Goal: Transaction & Acquisition: Purchase product/service

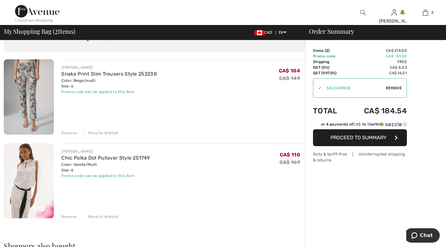
click at [65, 218] on div "Remove" at bounding box center [68, 217] width 15 height 6
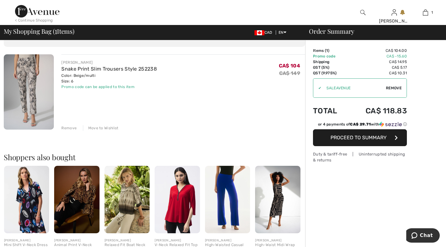
click at [48, 19] on div "< Continue Shopping" at bounding box center [34, 21] width 38 height 6
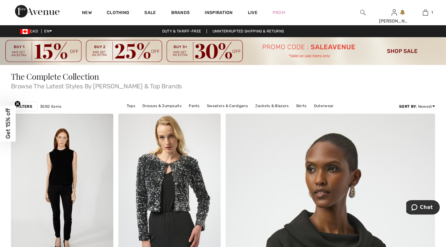
click at [360, 12] on img at bounding box center [362, 13] width 5 height 8
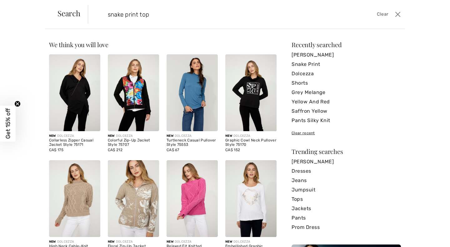
type input "snake print top"
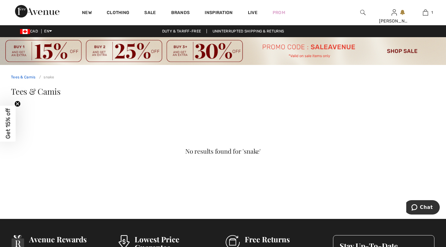
click at [24, 75] on link "Tees & Camis" at bounding box center [23, 77] width 25 height 4
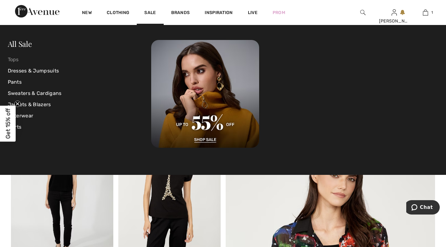
click at [15, 61] on link "Tops" at bounding box center [80, 59] width 144 height 11
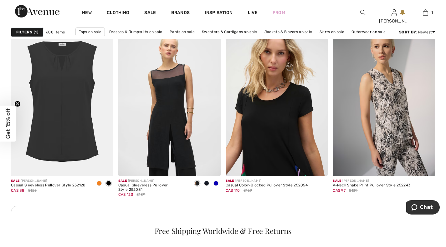
scroll to position [2071, 0]
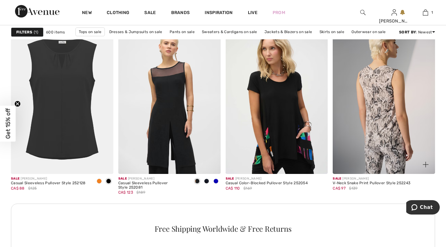
click at [380, 109] on img at bounding box center [384, 97] width 102 height 153
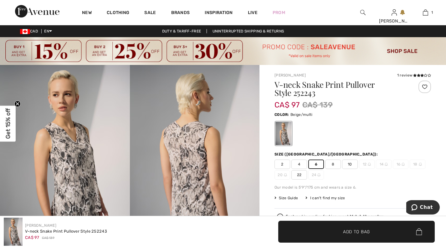
click at [343, 238] on span "✔ Added to Bag Add to Bag" at bounding box center [356, 232] width 156 height 22
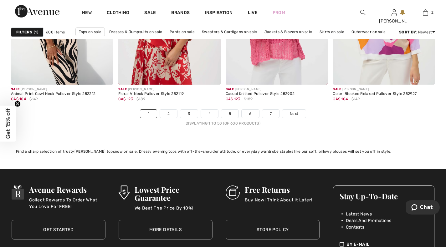
scroll to position [2762, 0]
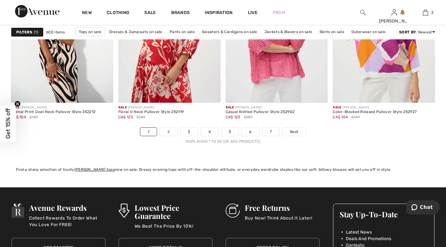
click at [166, 130] on link "2" at bounding box center [168, 132] width 17 height 8
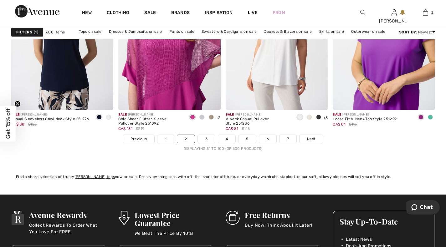
scroll to position [2767, 0]
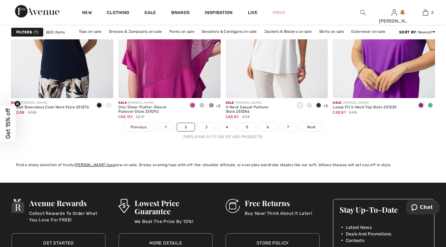
click at [207, 129] on link "3" at bounding box center [206, 127] width 17 height 8
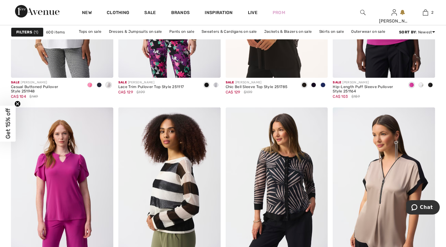
scroll to position [562, 0]
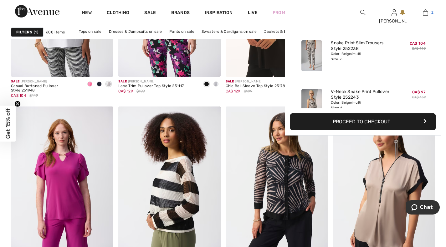
click at [425, 15] on img at bounding box center [425, 13] width 5 height 8
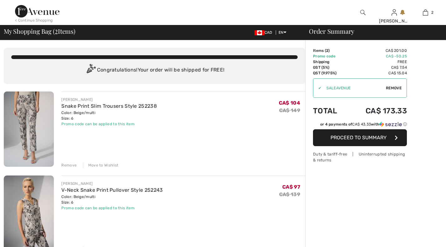
click at [35, 106] on img at bounding box center [29, 129] width 50 height 75
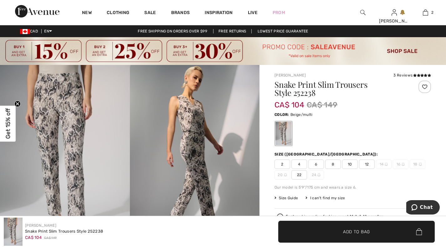
copy span "Beige/multi"
drag, startPoint x: 291, startPoint y: 115, endPoint x: 313, endPoint y: 115, distance: 22.8
click at [313, 115] on div "Color: Beige/multi" at bounding box center [352, 115] width 156 height 8
click at [361, 12] on img at bounding box center [362, 13] width 5 height 8
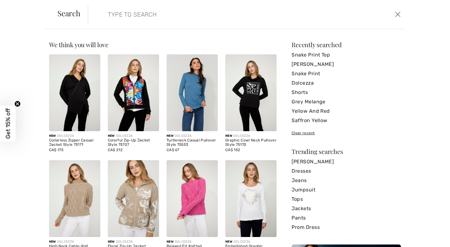
paste input "Beige/multi"
type input "Beige/multi"
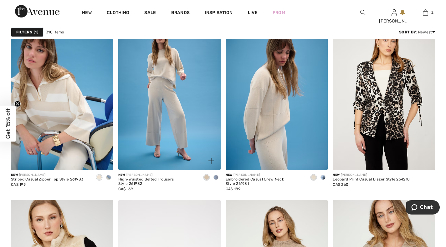
scroll to position [451, 0]
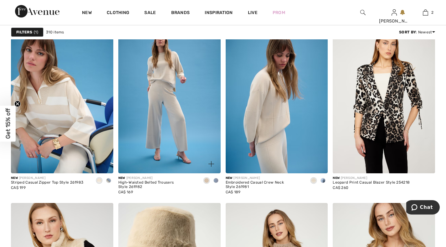
click at [216, 180] on span at bounding box center [215, 180] width 5 height 5
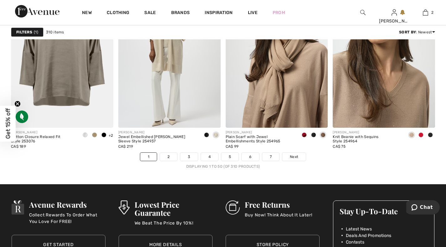
scroll to position [2725, 0]
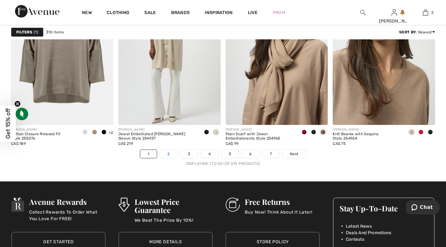
click at [173, 155] on link "2" at bounding box center [168, 154] width 17 height 8
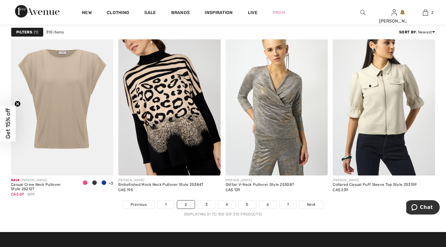
scroll to position [2678, 0]
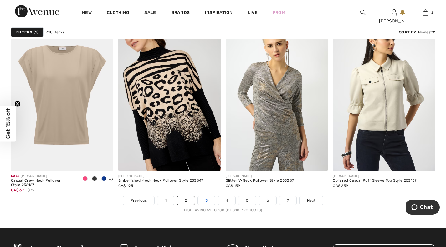
click at [204, 199] on link "3" at bounding box center [206, 201] width 17 height 8
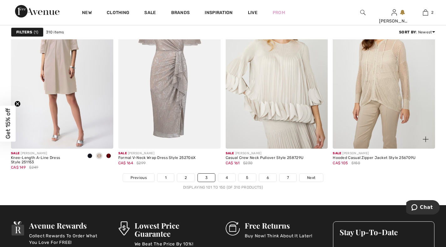
scroll to position [2701, 0]
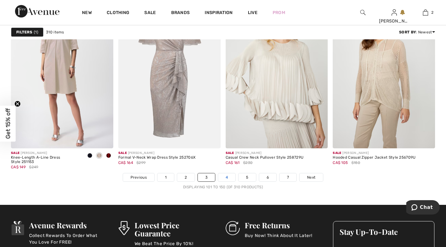
click at [227, 176] on link "4" at bounding box center [226, 178] width 17 height 8
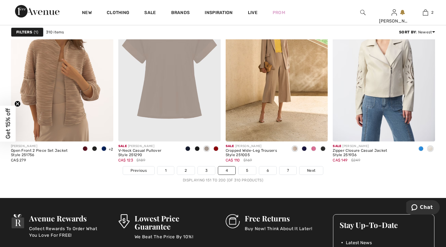
scroll to position [2709, 0]
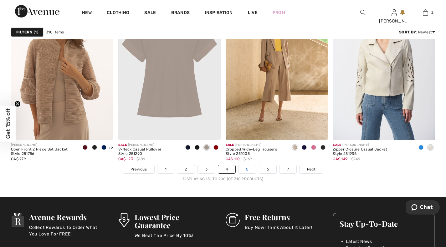
click at [244, 168] on link "5" at bounding box center [246, 169] width 17 height 8
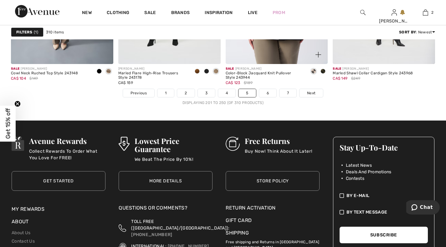
scroll to position [2790, 0]
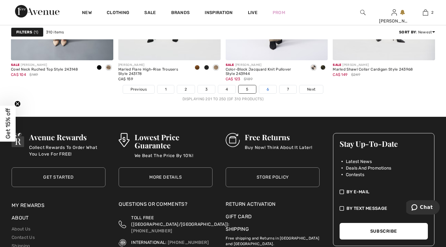
click at [266, 90] on link "6" at bounding box center [267, 89] width 17 height 8
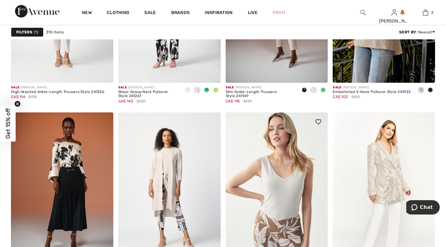
scroll to position [1966, 0]
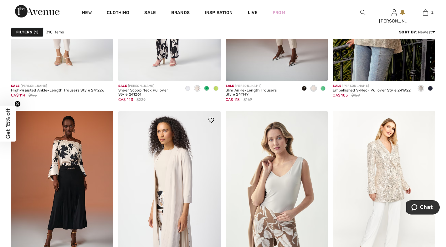
click at [171, 174] on img at bounding box center [169, 187] width 102 height 153
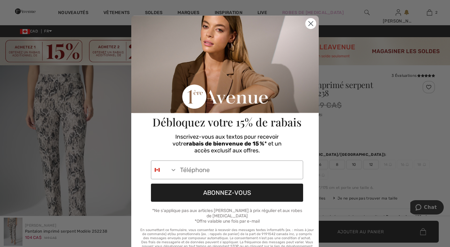
click at [310, 26] on circle "Close dialog" at bounding box center [311, 23] width 10 height 10
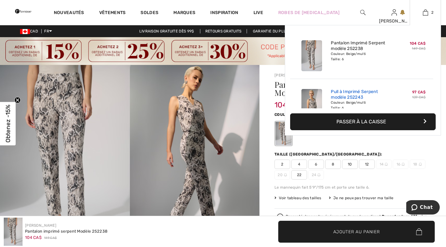
click at [348, 94] on link "Pull à Imprimé Serpent modèle 252243" at bounding box center [362, 94] width 62 height 11
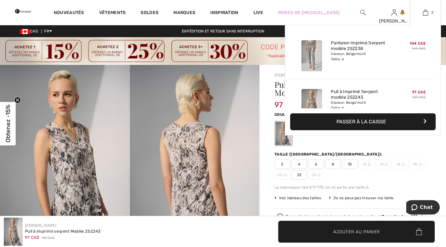
click at [425, 12] on img at bounding box center [425, 13] width 5 height 8
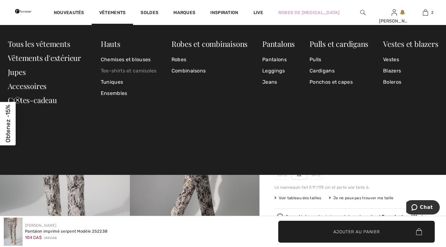
click at [140, 72] on link "Tee-shirts et camisoles" at bounding box center [129, 70] width 56 height 11
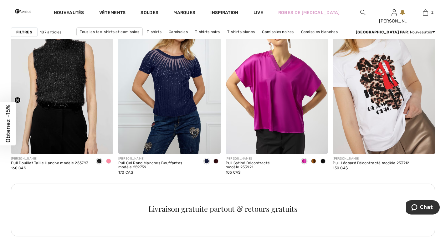
scroll to position [684, 0]
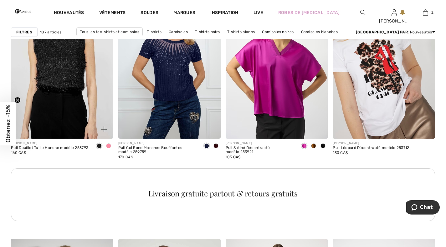
click at [107, 145] on span at bounding box center [108, 146] width 5 height 5
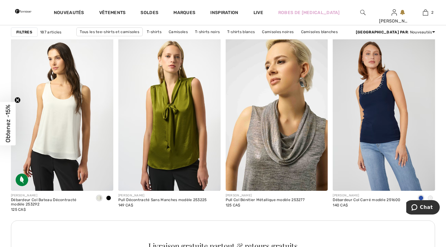
scroll to position [1270, 0]
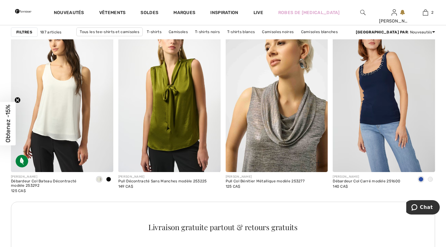
click at [266, 152] on img at bounding box center [277, 95] width 102 height 153
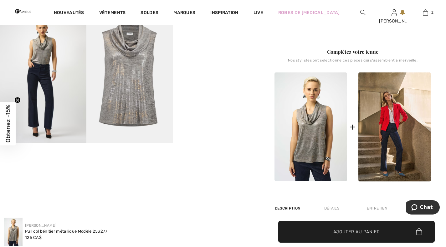
scroll to position [260, 0]
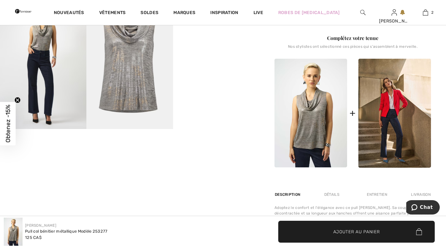
click at [131, 72] on img at bounding box center [129, 64] width 86 height 129
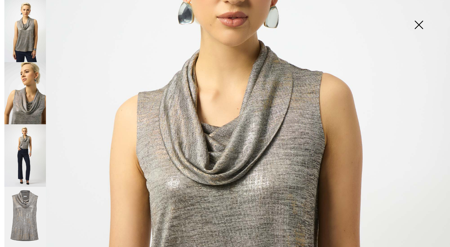
scroll to position [135, 0]
click at [424, 25] on img at bounding box center [419, 25] width 31 height 32
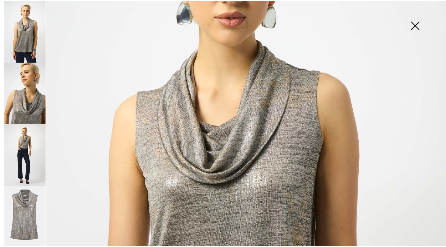
scroll to position [260, 0]
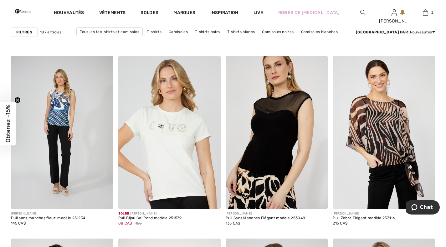
scroll to position [2290, 0]
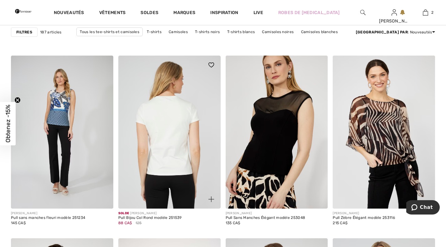
click at [162, 133] on img at bounding box center [169, 132] width 102 height 153
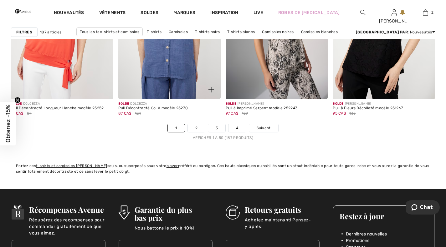
scroll to position [2780, 0]
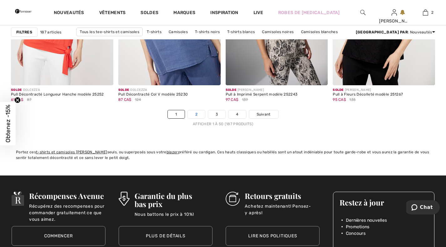
click at [194, 115] on link "2" at bounding box center [196, 114] width 17 height 8
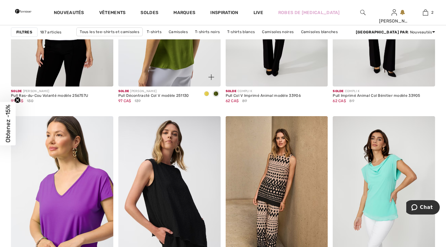
scroll to position [2596, 0]
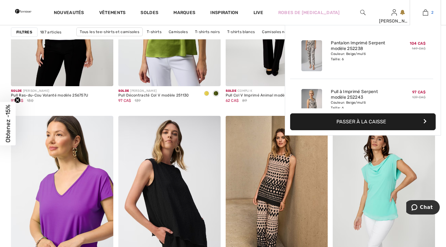
click at [426, 12] on img at bounding box center [425, 13] width 5 height 8
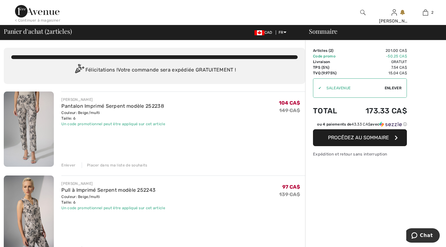
click at [339, 137] on span "Procédez au sommaire" at bounding box center [358, 138] width 61 height 6
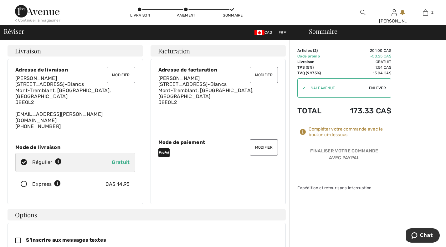
click at [264, 140] on button "Modifier" at bounding box center [264, 148] width 28 height 16
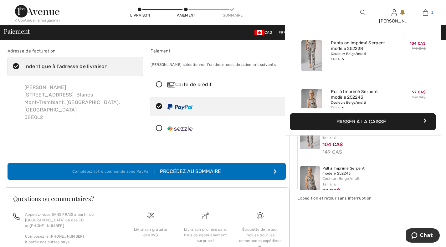
click at [424, 12] on img at bounding box center [425, 13] width 5 height 8
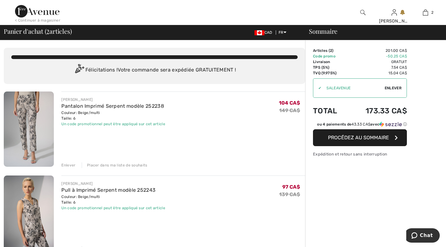
click at [358, 135] on span "Procédez au sommaire" at bounding box center [358, 138] width 61 height 6
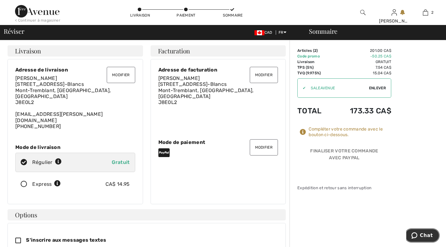
click at [417, 236] on icon "Chat" at bounding box center [414, 236] width 6 height 6
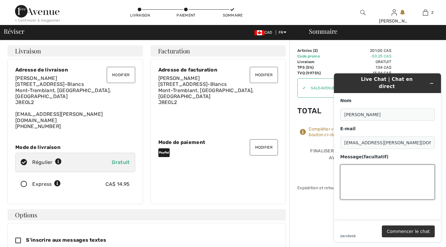
click at [381, 179] on textarea "Message (facultatif)" at bounding box center [387, 182] width 94 height 35
type textarea "I can't seem to proceed with payment using Paypal"
click at [415, 232] on button "Commencer le chat" at bounding box center [408, 232] width 53 height 12
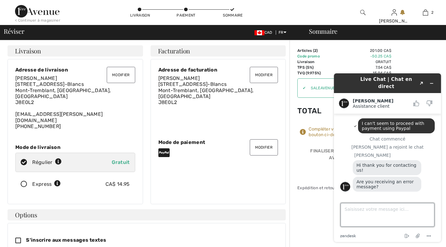
click at [356, 210] on textarea "Saisissez votre message ici..." at bounding box center [387, 215] width 94 height 24
type textarea "No, the payment just do not process"
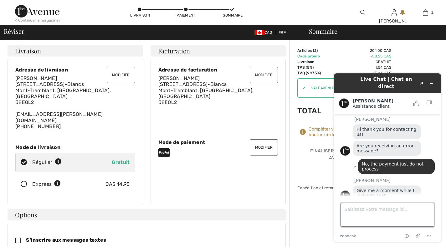
scroll to position [36, 0]
drag, startPoint x: 348, startPoint y: 81, endPoint x: 282, endPoint y: 83, distance: 66.0
click at [329, 83] on html "Live Chat | Chat en direct Created with Sketch. Amanda Assistance client Assist…" at bounding box center [387, 158] width 117 height 179
drag, startPoint x: 343, startPoint y: 79, endPoint x: 213, endPoint y: 71, distance: 130.3
click at [329, 71] on html "Live Chat | Chat en direct Created with Sketch. Amanda Assistance client Assist…" at bounding box center [387, 158] width 117 height 179
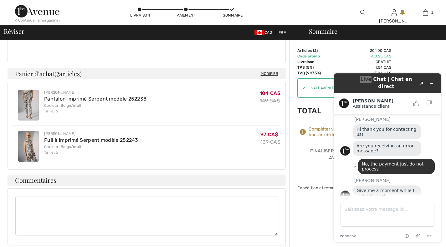
scroll to position [239, 0]
click at [433, 81] on icon "Réduire le widget" at bounding box center [431, 83] width 4 height 4
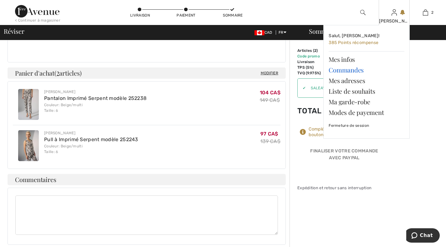
click at [356, 72] on link "Commandes" at bounding box center [366, 70] width 76 height 11
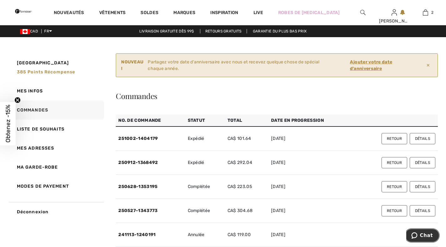
click at [423, 239] on span "Chat" at bounding box center [426, 236] width 13 height 6
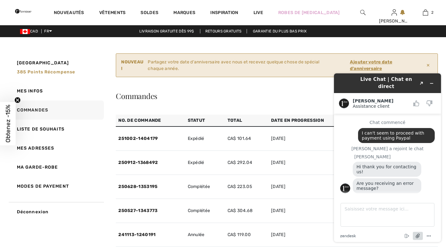
scroll to position [38, 0]
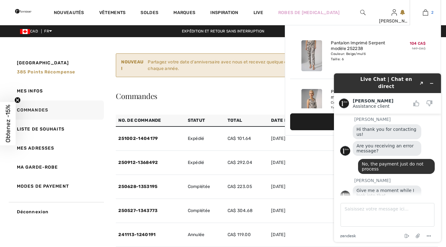
click at [429, 11] on link "2" at bounding box center [425, 13] width 31 height 8
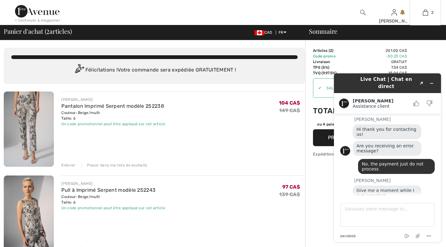
scroll to position [104, 0]
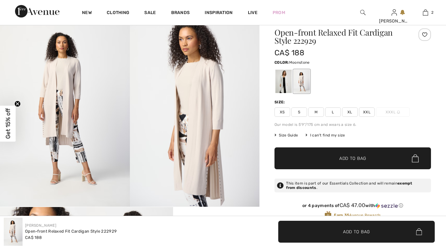
click at [79, 154] on img at bounding box center [65, 110] width 130 height 194
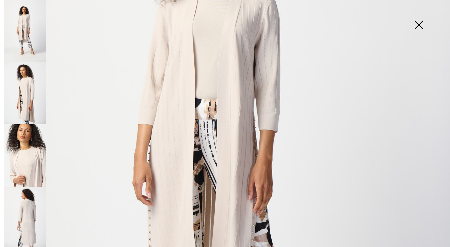
scroll to position [171, 0]
click at [203, 104] on img at bounding box center [225, 166] width 450 height 675
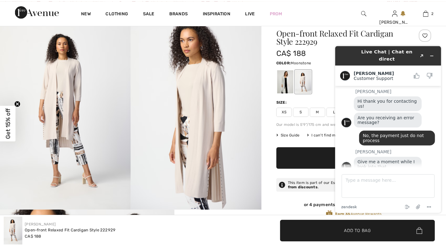
scroll to position [52, 0]
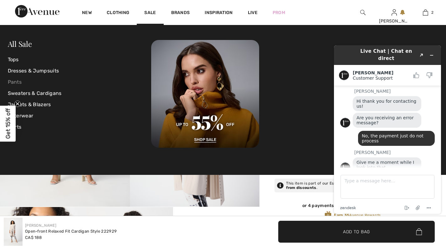
click at [17, 80] on link "Pants" at bounding box center [80, 82] width 144 height 11
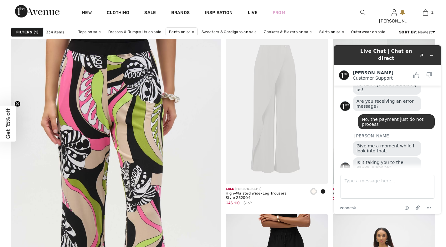
scroll to position [1521, 0]
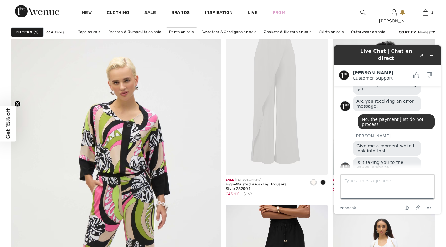
click at [366, 188] on textarea "Type a message here..." at bounding box center [387, 187] width 94 height 24
type textarea "No"
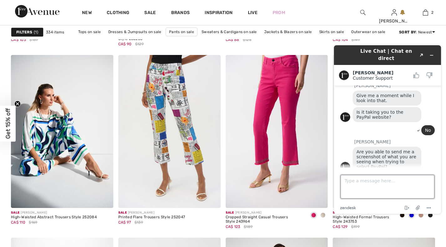
scroll to position [2478, 0]
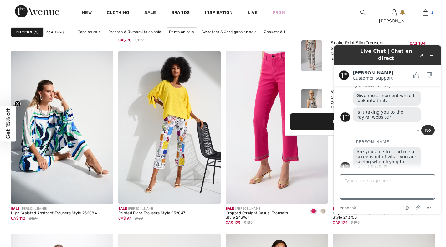
click at [427, 12] on img at bounding box center [425, 13] width 5 height 8
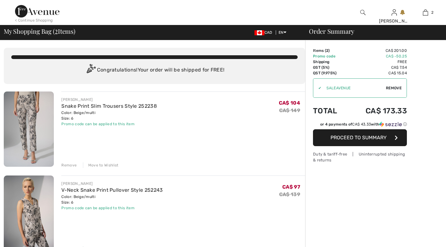
scroll to position [104, 0]
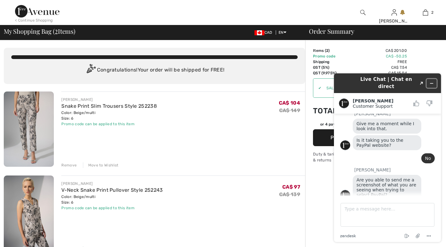
click at [432, 81] on icon "Minimize widget" at bounding box center [431, 83] width 4 height 4
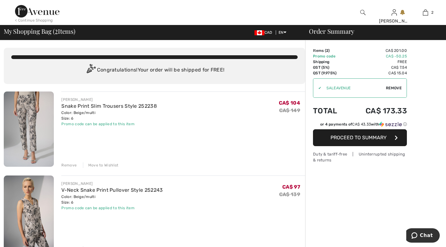
click at [360, 138] on span "Proceed to Summary" at bounding box center [358, 138] width 56 height 6
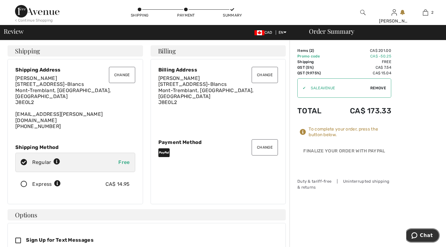
click at [426, 237] on span "Chat" at bounding box center [426, 236] width 13 height 6
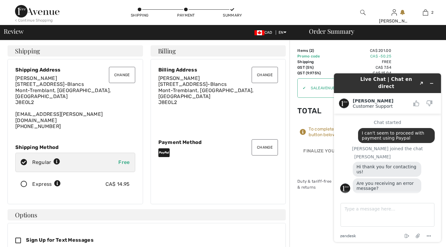
scroll to position [104, 0]
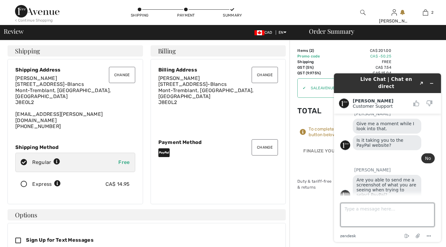
click at [351, 216] on textarea "Type a message here..." at bounding box center [387, 215] width 94 height 24
type textarea "No really. The Paypal sort of comes up; the wheel is spinning, then it disappea…"
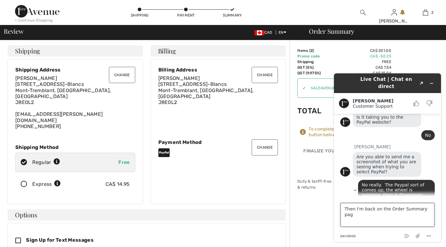
type textarea "Then I'm back on the Order Summary page"
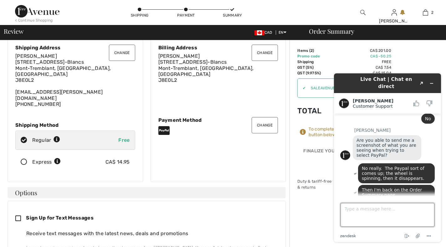
scroll to position [27, 0]
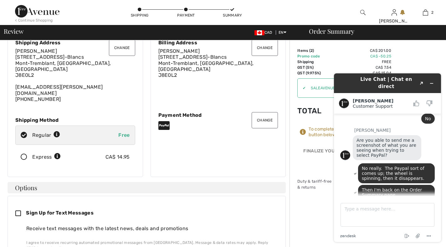
click at [265, 114] on button "Change" at bounding box center [264, 120] width 26 height 16
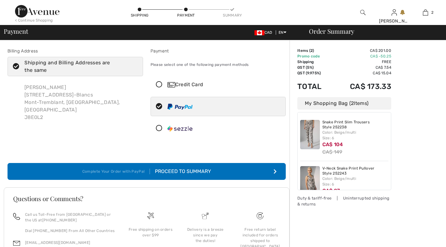
click at [160, 86] on icon at bounding box center [159, 85] width 17 height 7
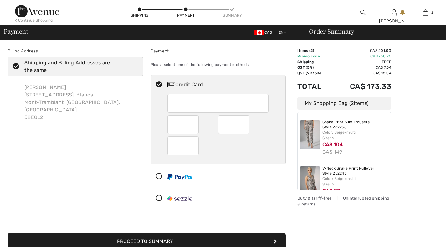
scroll to position [144, 0]
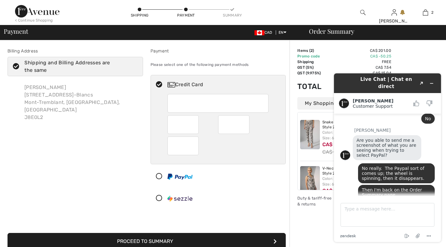
click at [158, 176] on icon at bounding box center [159, 177] width 17 height 7
radio input "true"
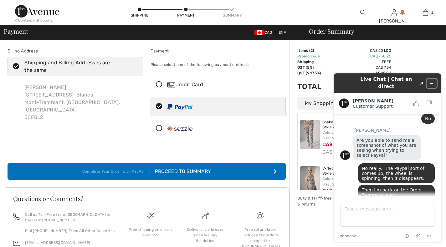
click at [430, 81] on icon "Minimize widget" at bounding box center [431, 83] width 4 height 4
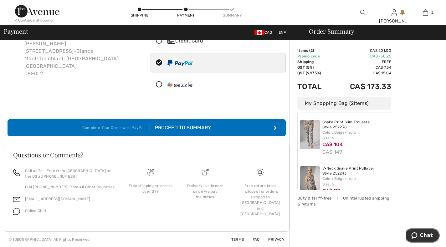
scroll to position [44, 0]
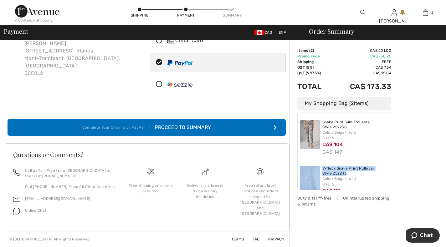
drag, startPoint x: 393, startPoint y: 122, endPoint x: 391, endPoint y: 149, distance: 26.7
click at [391, 149] on div "Order Summary Details Items ( 2 ) CA$ 201.00 Promo code CA$ -50.25 Shipping Fre…" at bounding box center [367, 121] width 156 height 251
click at [416, 143] on div "Order Summary Details Items ( 2 ) CA$ 201.00 Promo code CA$ -50.25 Shipping Fre…" at bounding box center [367, 121] width 156 height 251
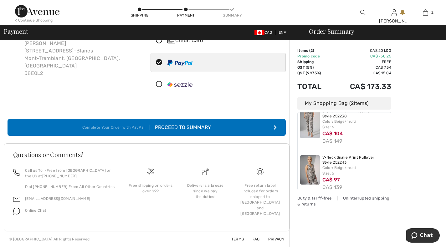
scroll to position [20, 0]
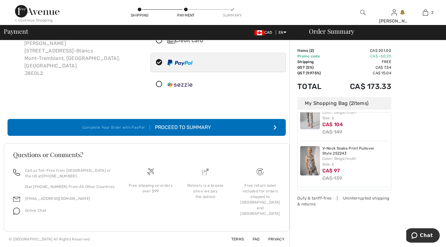
click at [420, 179] on div "Order Summary Details Items ( 2 ) CA$ 201.00 Promo code CA$ -50.25 Shipping Fre…" at bounding box center [367, 121] width 156 height 251
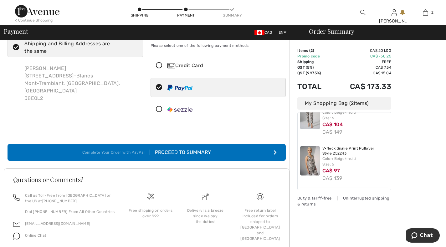
scroll to position [0, 0]
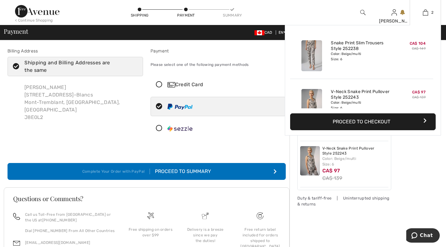
click at [371, 119] on button "Proceed to Checkout" at bounding box center [362, 122] width 145 height 17
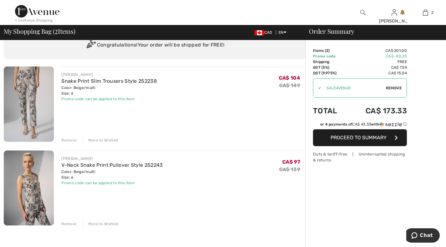
scroll to position [39, 0]
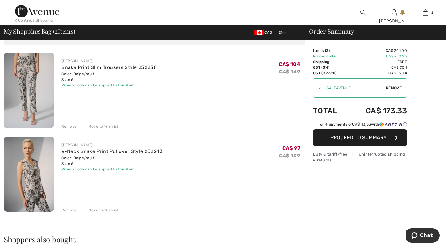
click at [350, 138] on span "Proceed to Summary" at bounding box center [358, 138] width 56 height 6
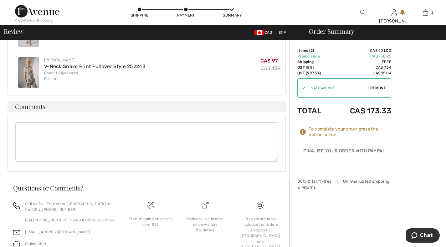
scroll to position [333, 0]
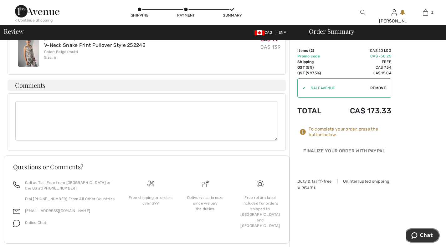
click at [433, 237] on button "Chat" at bounding box center [421, 236] width 35 height 14
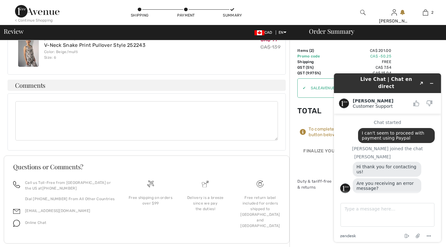
scroll to position [144, 0]
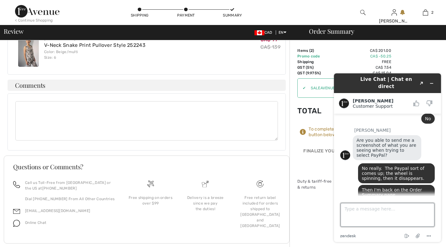
click at [368, 211] on textarea "Type a message here..." at bounding box center [387, 215] width 94 height 24
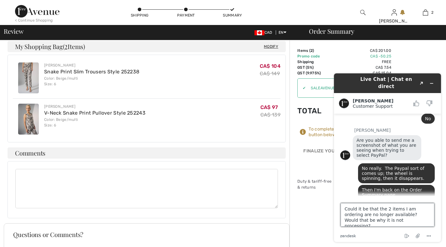
scroll to position [264, 0]
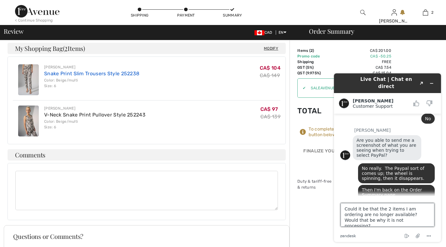
type textarea "Could it be that the 2 items I am ordering are no longer available? Would that …"
click at [85, 71] on link "Snake Print Slim Trousers Style 252238" at bounding box center [91, 74] width 95 height 6
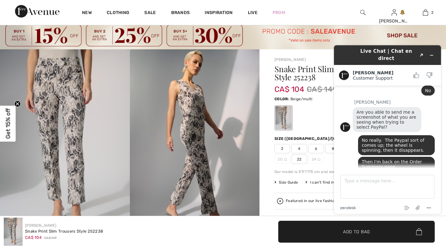
scroll to position [17, 0]
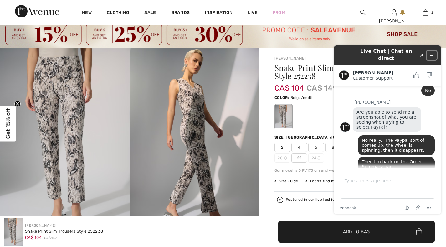
click at [431, 55] on icon "Minimize widget" at bounding box center [431, 55] width 3 height 0
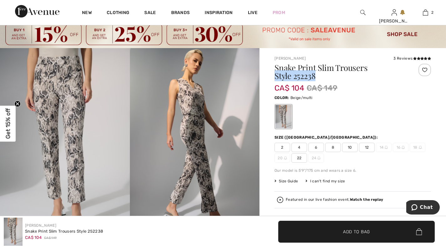
copy h1 "Style 252238"
drag, startPoint x: 275, startPoint y: 76, endPoint x: 327, endPoint y: 77, distance: 52.2
click at [327, 77] on h1 "Snake Print Slim Trousers Style 252238" at bounding box center [339, 72] width 130 height 16
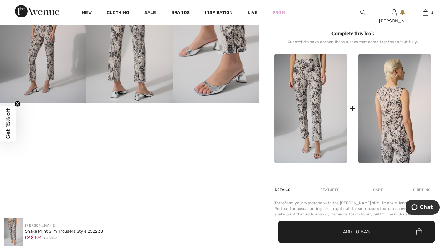
scroll to position [291, 0]
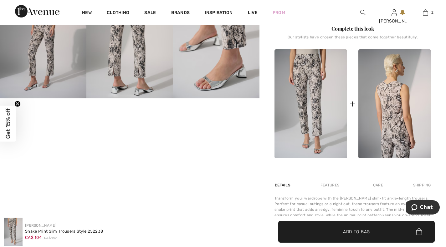
click at [400, 117] on img at bounding box center [394, 103] width 73 height 109
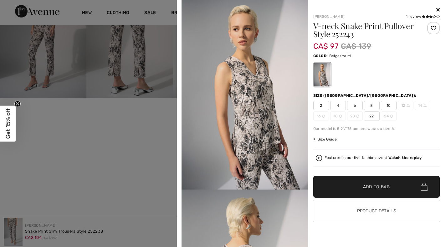
click at [434, 9] on div at bounding box center [376, 10] width 127 height 8
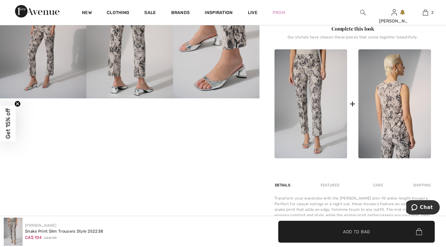
click at [406, 127] on img at bounding box center [394, 103] width 73 height 109
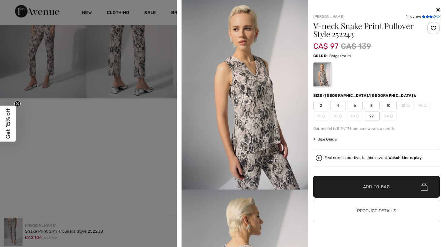
click at [428, 16] on icon at bounding box center [426, 16] width 3 height 3
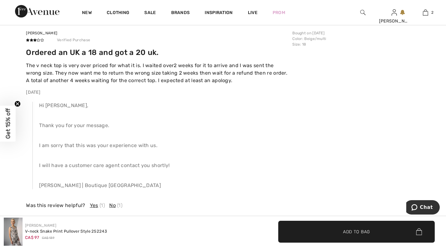
scroll to position [1082, 0]
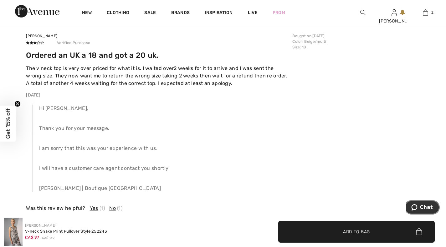
click at [422, 207] on span "Chat" at bounding box center [426, 208] width 13 height 6
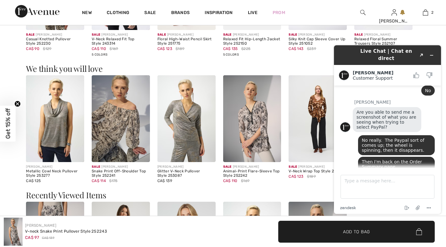
scroll to position [705, 0]
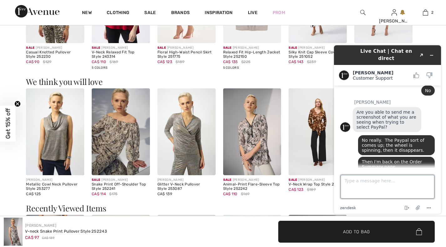
click at [373, 187] on textarea "Type a message here..." at bounding box center [387, 187] width 94 height 24
paste textarea "Style 252238"
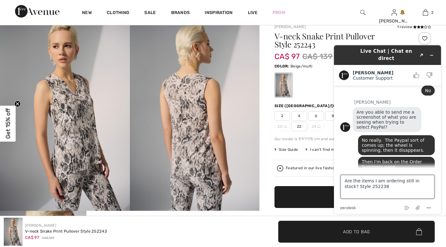
scroll to position [46, 0]
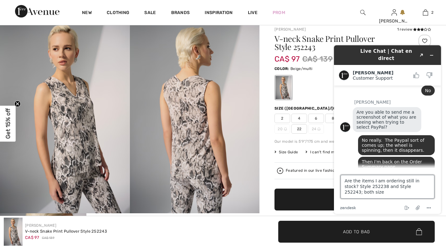
type textarea "Are the items I am ordering still in stock? Style 252238 and Style 252243; both…"
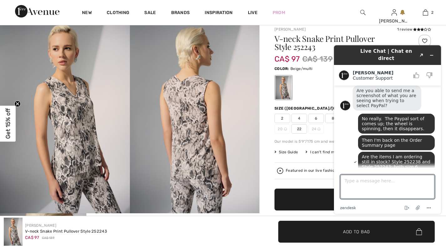
click at [190, 150] on img at bounding box center [195, 116] width 130 height 195
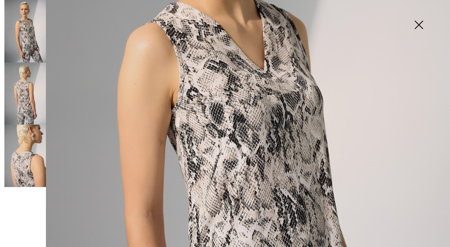
scroll to position [206, 0]
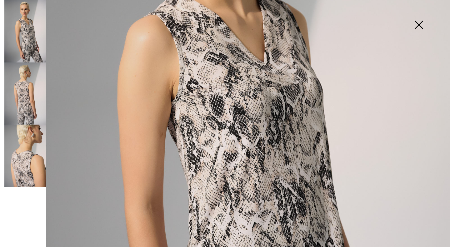
click at [28, 38] on img at bounding box center [25, 31] width 42 height 63
click at [418, 22] on img at bounding box center [419, 25] width 31 height 32
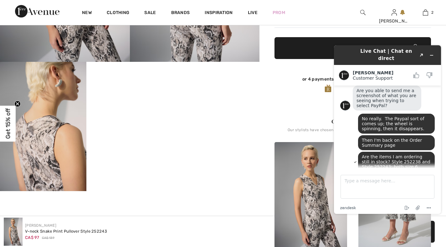
scroll to position [191, 0]
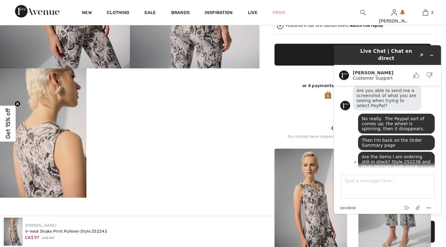
click at [45, 147] on img at bounding box center [43, 133] width 86 height 129
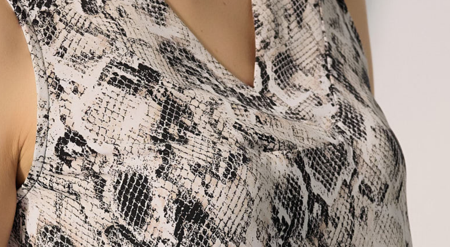
scroll to position [176, 0]
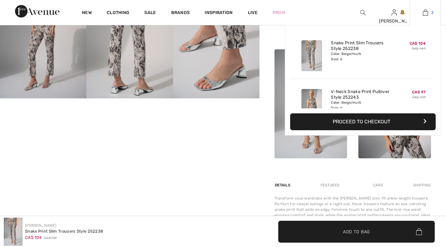
click at [427, 13] on img at bounding box center [425, 13] width 5 height 8
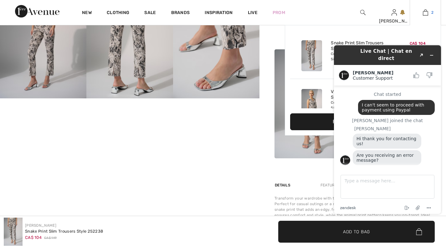
scroll to position [166, 0]
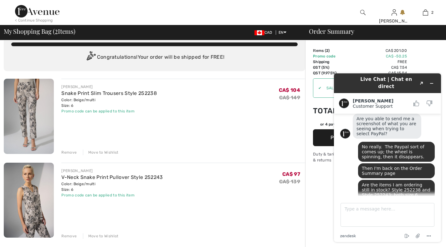
scroll to position [48, 0]
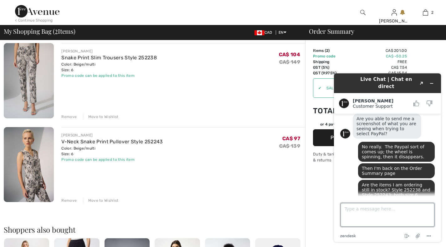
click at [365, 217] on textarea "Type a message here..." at bounding box center [387, 215] width 94 height 24
type textarea "Hi [PERSON_NAME], are you there?"
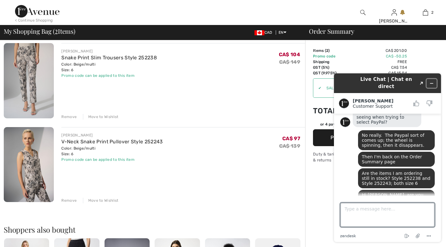
click at [431, 84] on icon "Minimize widget" at bounding box center [431, 84] width 3 height 0
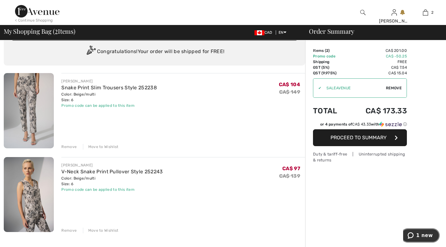
scroll to position [0, 0]
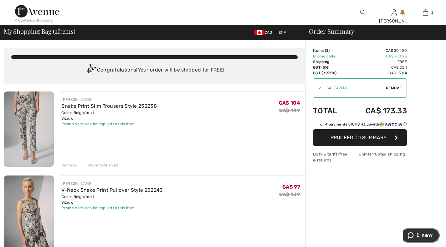
click at [431, 236] on span "1 new" at bounding box center [424, 236] width 17 height 6
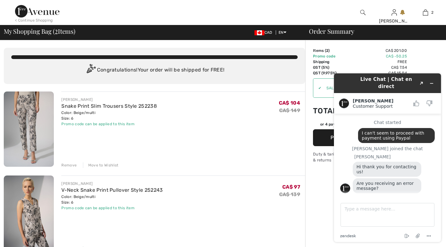
scroll to position [205, 0]
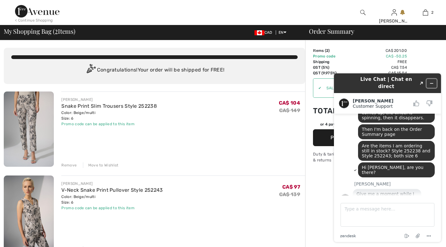
click at [430, 81] on icon "Minimize widget" at bounding box center [431, 83] width 4 height 4
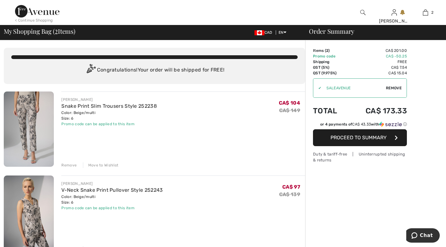
click at [45, 20] on div "< Continue Shopping" at bounding box center [34, 21] width 38 height 6
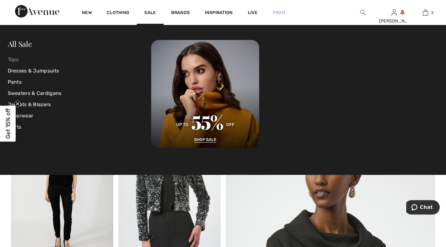
click at [17, 60] on link "Tops" at bounding box center [80, 59] width 144 height 11
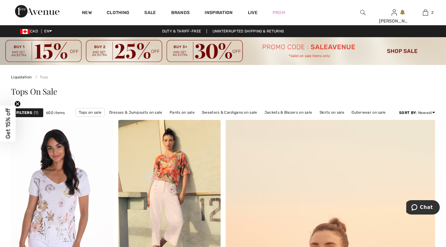
click at [27, 114] on strong "Filters" at bounding box center [24, 113] width 16 height 6
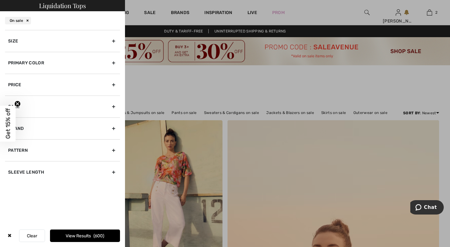
click at [115, 40] on div "Size" at bounding box center [62, 41] width 115 height 22
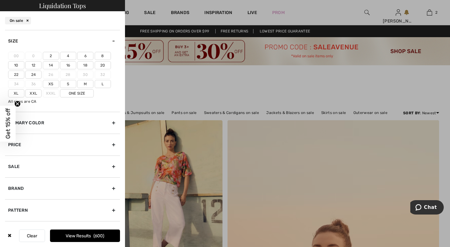
click at [84, 55] on label "6" at bounding box center [85, 56] width 16 height 8
click at [0, 0] on input"] "6" at bounding box center [0, 0] width 0 height 0
click at [83, 84] on label "M" at bounding box center [85, 84] width 16 height 8
click at [0, 0] on input"] "M" at bounding box center [0, 0] width 0 height 0
click at [110, 122] on div "Primary Color" at bounding box center [62, 123] width 115 height 22
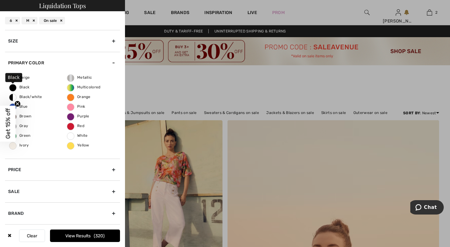
click at [22, 85] on span "Black" at bounding box center [19, 87] width 20 height 4
click at [0, 0] on input "Black" at bounding box center [0, 0] width 0 height 0
click at [92, 236] on button "View Results 110" at bounding box center [85, 236] width 70 height 13
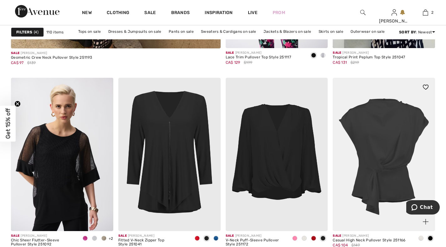
scroll to position [1844, 0]
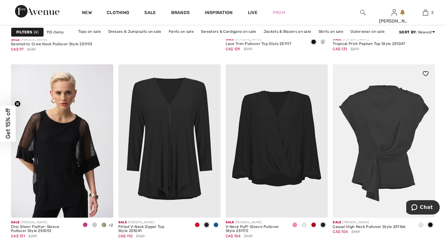
click at [402, 105] on img at bounding box center [384, 140] width 102 height 153
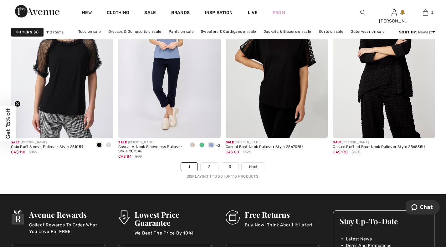
scroll to position [2728, 0]
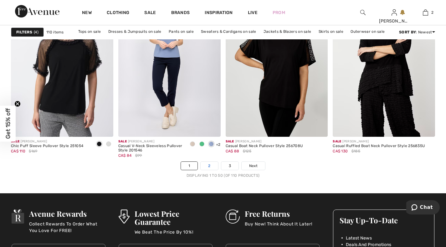
click at [207, 167] on link "2" at bounding box center [209, 166] width 17 height 8
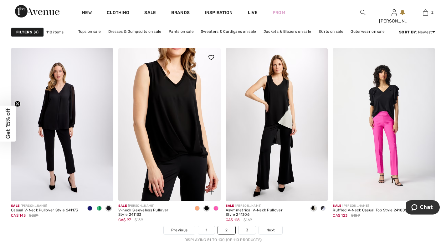
scroll to position [2662, 0]
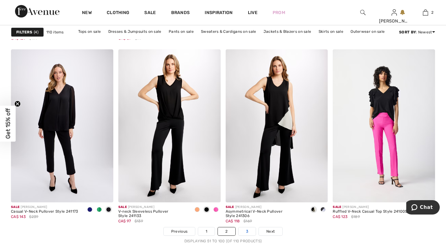
click at [246, 232] on link "3" at bounding box center [246, 232] width 17 height 8
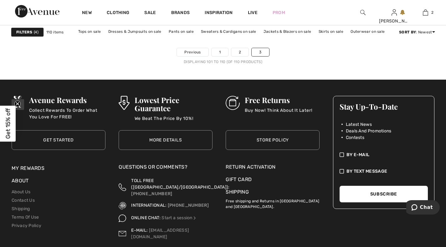
scroll to position [787, 0]
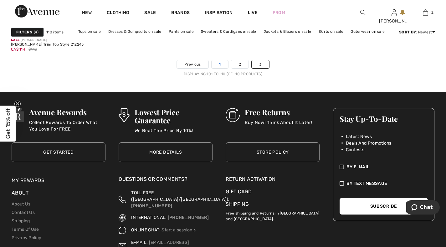
click at [218, 62] on link "1" at bounding box center [219, 64] width 17 height 8
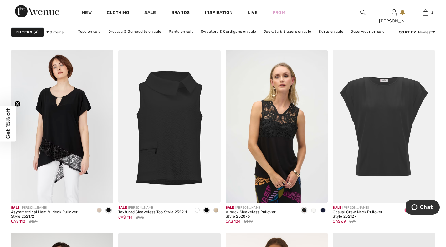
scroll to position [875, 0]
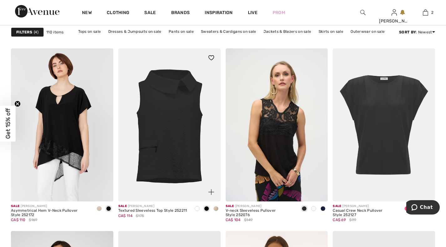
click at [188, 129] on img at bounding box center [169, 124] width 102 height 153
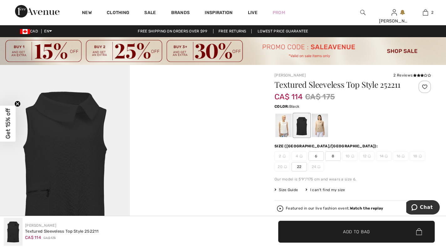
click at [317, 155] on span "6" at bounding box center [316, 156] width 16 height 9
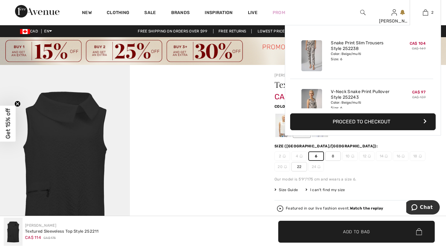
click at [311, 96] on img at bounding box center [311, 104] width 21 height 31
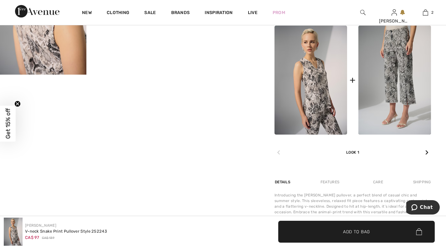
scroll to position [317, 0]
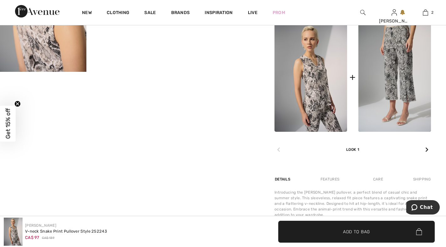
click at [428, 150] on icon at bounding box center [426, 149] width 3 height 5
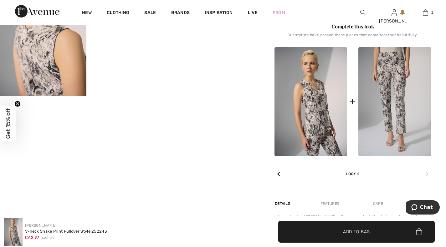
scroll to position [269, 0]
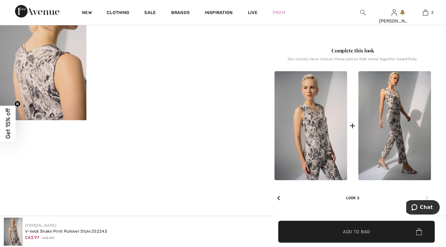
click at [394, 112] on img at bounding box center [394, 125] width 73 height 109
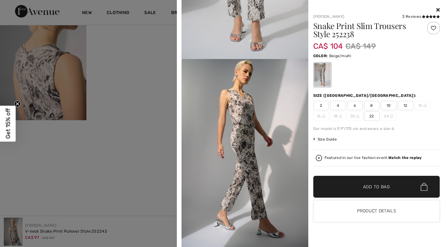
scroll to position [131, 0]
click at [250, 108] on img at bounding box center [244, 154] width 127 height 190
click at [249, 108] on img at bounding box center [244, 154] width 127 height 190
click at [440, 11] on div "Joseph Ribkoff 3 Reviews 3 Reviews Snake Print Slim Trousers Style 252238 CA$ 1…" at bounding box center [311, 123] width 264 height 247
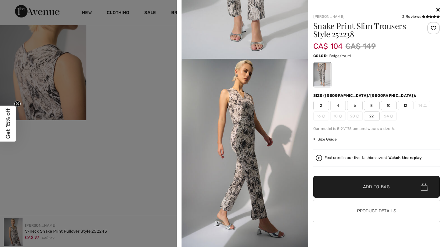
click at [437, 11] on icon at bounding box center [437, 9] width 3 height 5
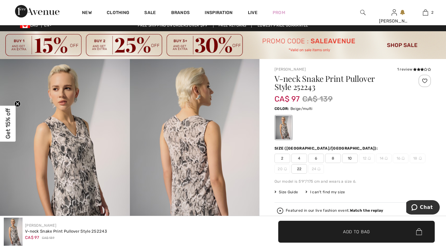
scroll to position [0, 0]
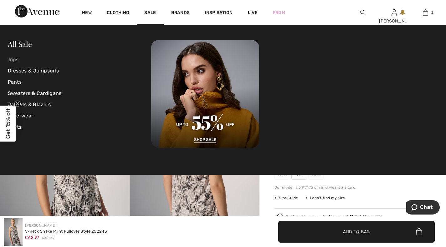
click at [13, 58] on link "Tops" at bounding box center [80, 59] width 144 height 11
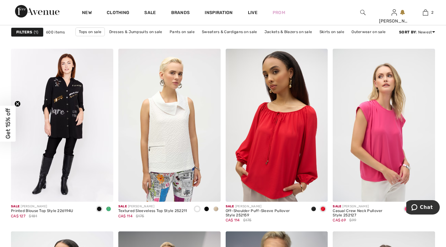
scroll to position [876, 0]
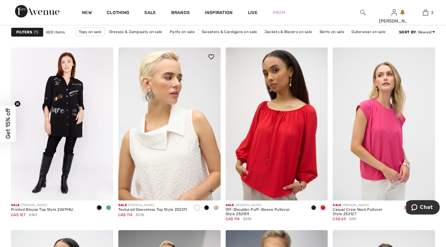
click at [164, 153] on img at bounding box center [169, 124] width 102 height 153
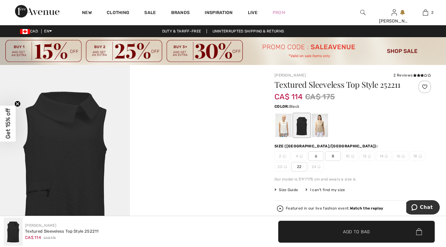
click at [317, 157] on span "6" at bounding box center [316, 156] width 16 height 9
click at [359, 233] on span "Add to Bag" at bounding box center [356, 232] width 27 height 7
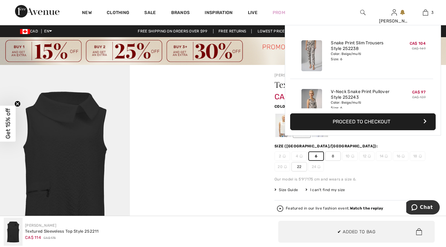
scroll to position [68, 0]
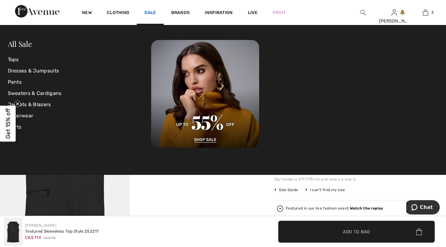
click at [150, 13] on link "Sale" at bounding box center [150, 13] width 12 height 7
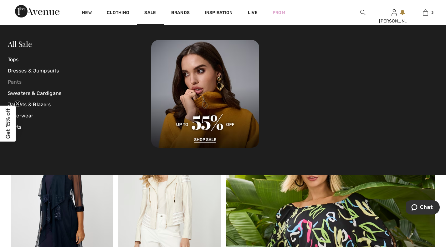
click at [14, 85] on link "Pants" at bounding box center [80, 82] width 144 height 11
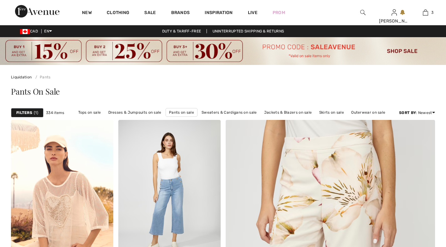
click at [21, 114] on strong "Filters" at bounding box center [24, 113] width 16 height 6
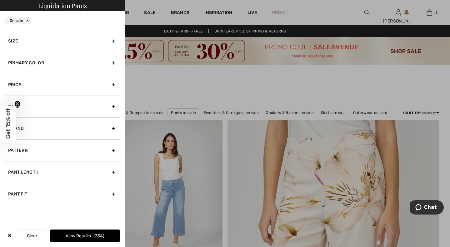
click at [112, 44] on div "Size" at bounding box center [62, 41] width 115 height 22
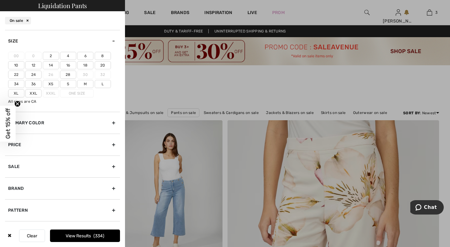
click at [85, 56] on label "6" at bounding box center [85, 56] width 16 height 8
click at [0, 0] on input"] "6" at bounding box center [0, 0] width 0 height 0
click at [109, 212] on div "Pattern" at bounding box center [62, 211] width 115 height 22
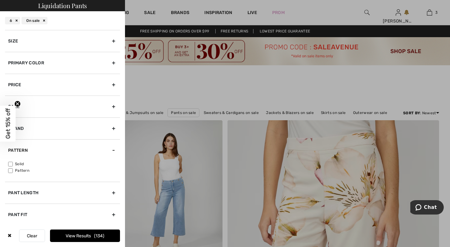
click at [9, 170] on input"] "Pattern" at bounding box center [10, 171] width 5 height 5
checkbox input"] "true"
click at [88, 237] on button "View Results 56" at bounding box center [85, 236] width 70 height 13
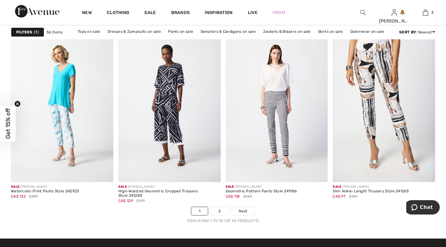
scroll to position [2684, 0]
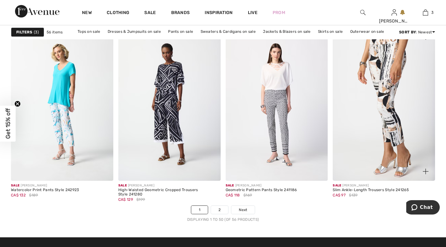
click at [383, 65] on img at bounding box center [384, 104] width 102 height 153
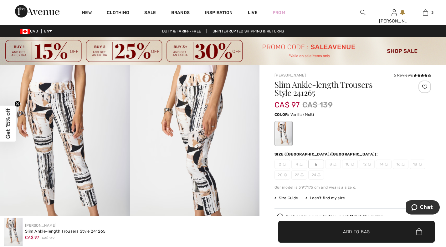
click at [186, 103] on img at bounding box center [195, 162] width 130 height 194
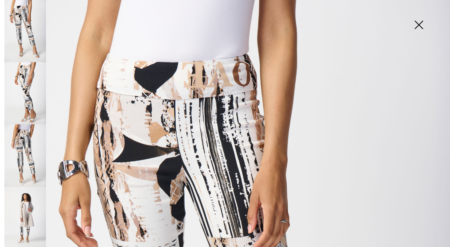
click at [24, 77] on img at bounding box center [25, 93] width 42 height 62
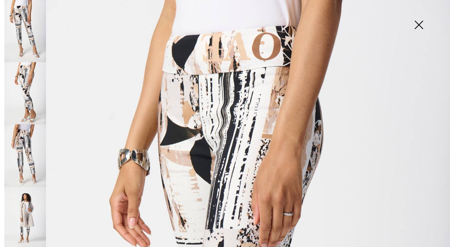
click at [421, 24] on img at bounding box center [419, 25] width 31 height 32
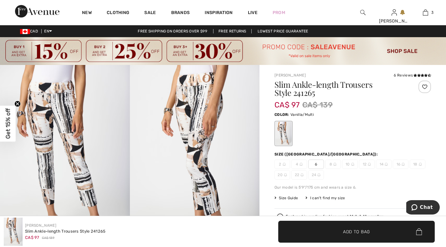
click at [355, 231] on span "Add to Bag" at bounding box center [356, 232] width 27 height 7
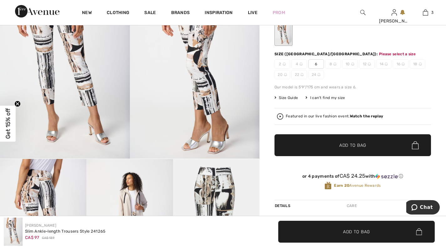
scroll to position [102, 0]
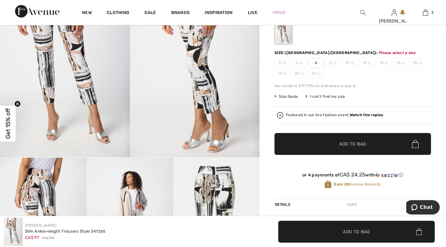
click at [345, 232] on span "Add to Bag" at bounding box center [356, 232] width 27 height 7
click at [314, 62] on span "6" at bounding box center [316, 62] width 16 height 9
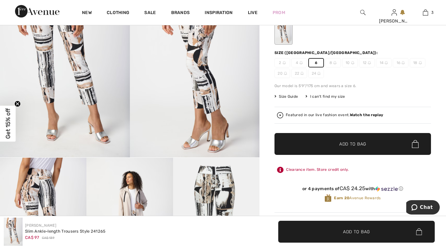
click at [348, 148] on span "✔ Added to Bag Add to Bag" at bounding box center [352, 144] width 156 height 22
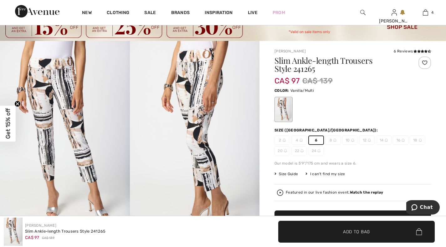
scroll to position [0, 0]
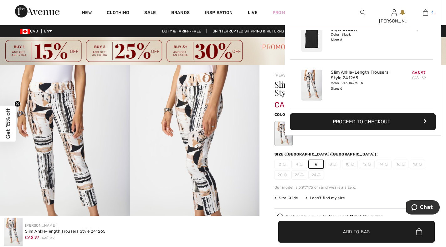
click at [428, 14] on link "4" at bounding box center [425, 13] width 31 height 8
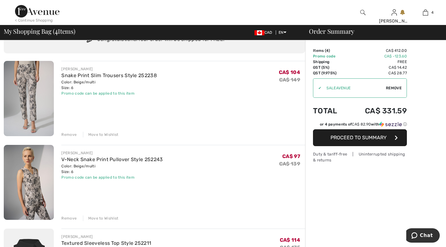
scroll to position [33, 0]
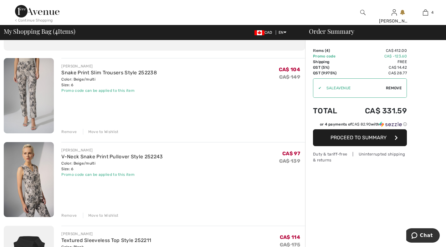
click at [71, 216] on div "Remove" at bounding box center [68, 216] width 15 height 6
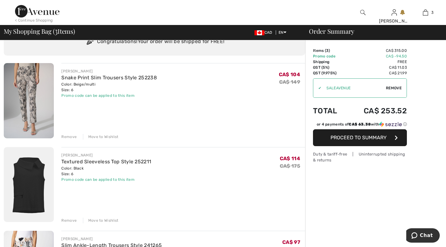
scroll to position [28, 0]
click at [429, 235] on span "Chat" at bounding box center [426, 236] width 13 height 6
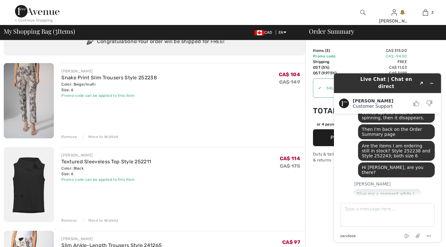
scroll to position [226, 0]
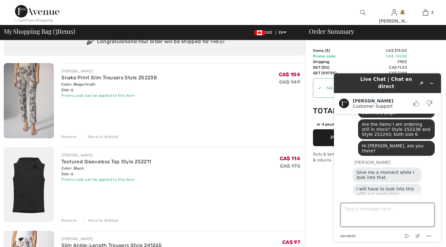
click at [352, 214] on textarea "Type a message here..." at bounding box center [387, 215] width 94 height 24
type textarea "OK. [PERSON_NAME][EMAIL_ADDRESS][PERSON_NAME][DOMAIN_NAME]"
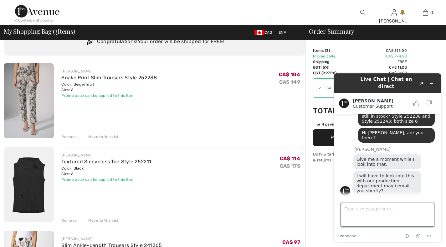
scroll to position [267, 0]
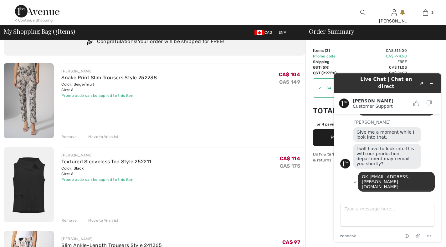
click at [70, 221] on div "Remove" at bounding box center [68, 221] width 15 height 6
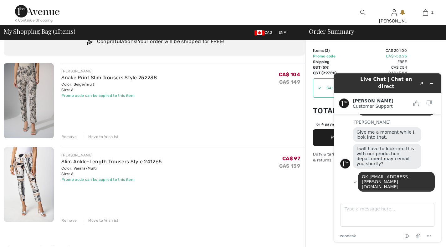
click at [67, 220] on div "Remove" at bounding box center [68, 221] width 15 height 6
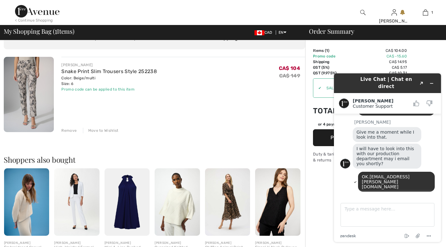
scroll to position [0, 0]
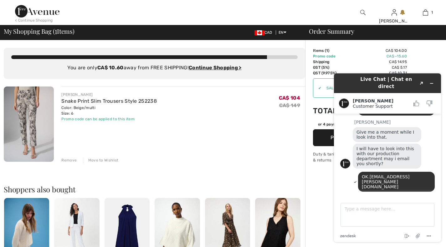
click at [28, 19] on div "< Continue Shopping" at bounding box center [34, 21] width 38 height 6
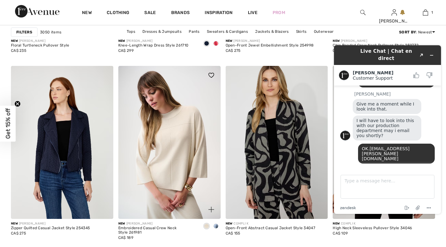
scroll to position [1033, 0]
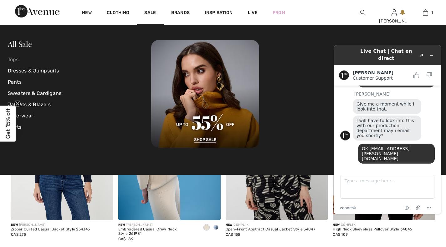
click at [12, 59] on link "Tops" at bounding box center [80, 59] width 144 height 11
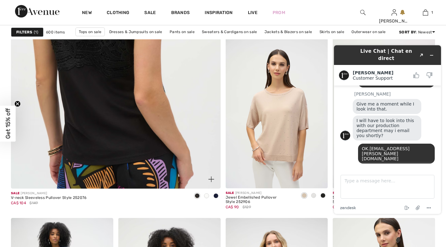
scroll to position [1700, 0]
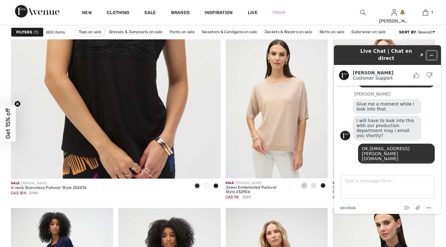
click at [433, 53] on icon "Minimize widget" at bounding box center [431, 55] width 4 height 4
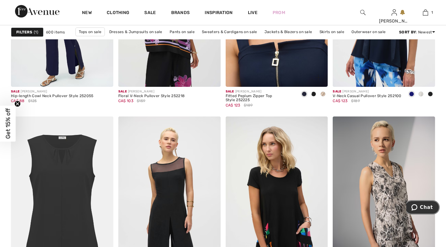
scroll to position [1976, 0]
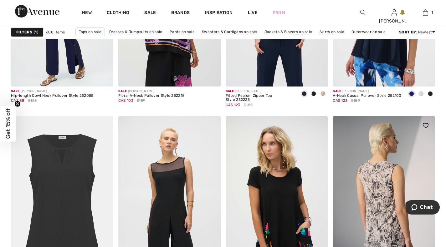
click at [387, 179] on img at bounding box center [384, 192] width 102 height 153
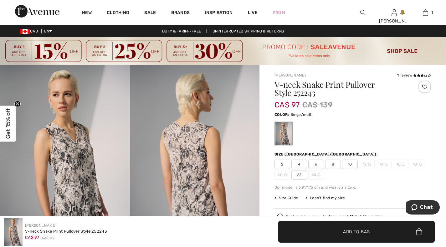
click at [312, 164] on span "6" at bounding box center [316, 164] width 16 height 9
click at [362, 234] on span "Add to Bag" at bounding box center [356, 232] width 27 height 7
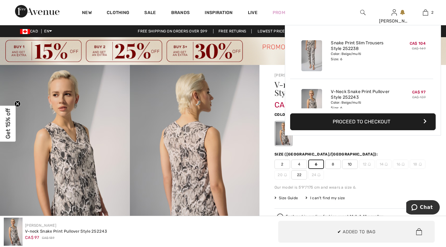
scroll to position [19, 0]
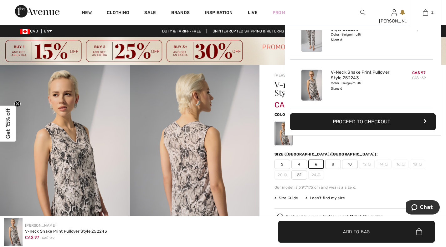
click at [363, 120] on button "Proceed to Checkout" at bounding box center [362, 122] width 145 height 17
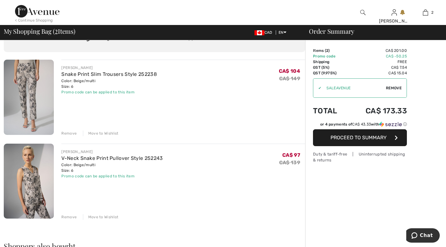
scroll to position [40, 0]
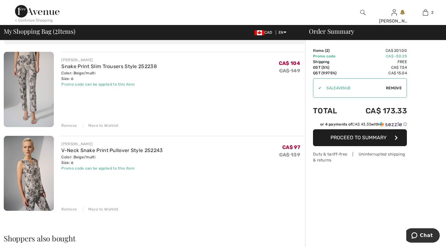
click at [345, 136] on span "Proceed to Summary" at bounding box center [358, 138] width 56 height 6
